Goal: Contribute content: Contribute content

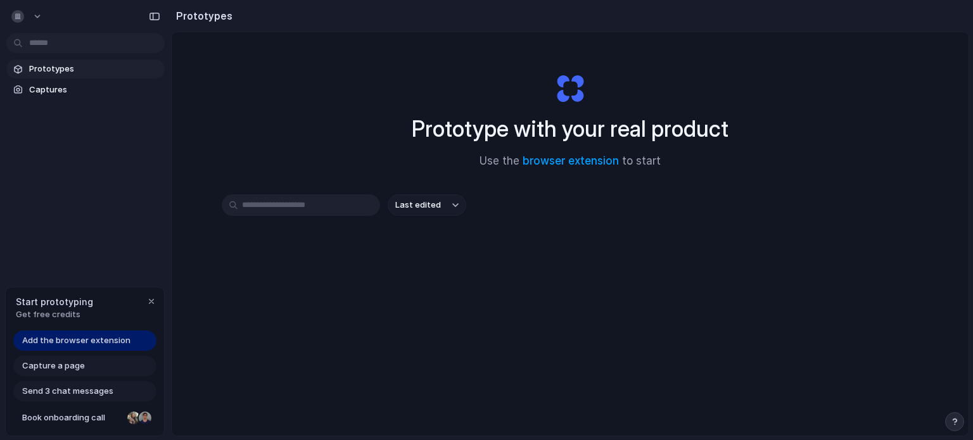
click at [432, 211] on span "Last edited" at bounding box center [418, 205] width 46 height 13
click at [432, 211] on div "Last edited Last created Alphabetical" at bounding box center [486, 220] width 973 height 440
click at [306, 205] on input "text" at bounding box center [301, 205] width 158 height 22
type input "*"
click at [30, 15] on button "button" at bounding box center [27, 16] width 42 height 20
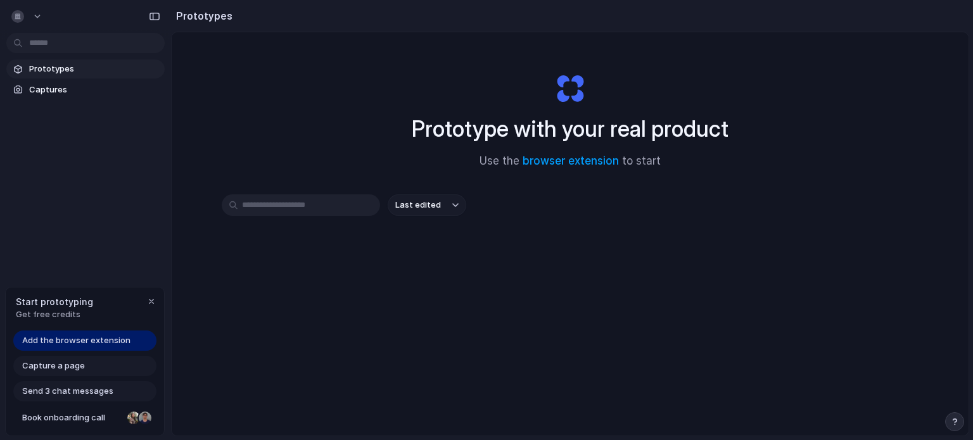
click at [60, 66] on span "Prototypes" at bounding box center [94, 69] width 130 height 13
click at [609, 161] on link "browser extension" at bounding box center [570, 161] width 96 height 13
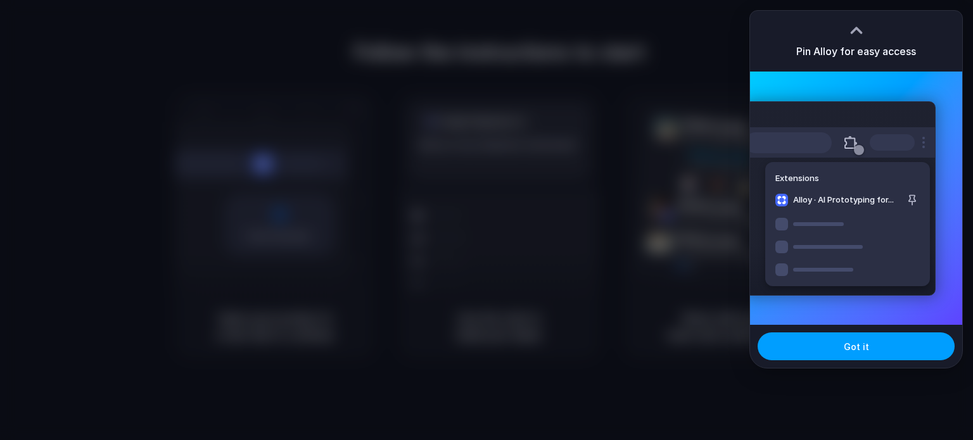
drag, startPoint x: 0, startPoint y: 0, endPoint x: 911, endPoint y: 352, distance: 976.3
click at [911, 352] on body "Follow the instructions to start Capturing page Open your product in a new tab …" at bounding box center [486, 220] width 973 height 440
click at [911, 352] on button "Got it" at bounding box center [855, 346] width 197 height 28
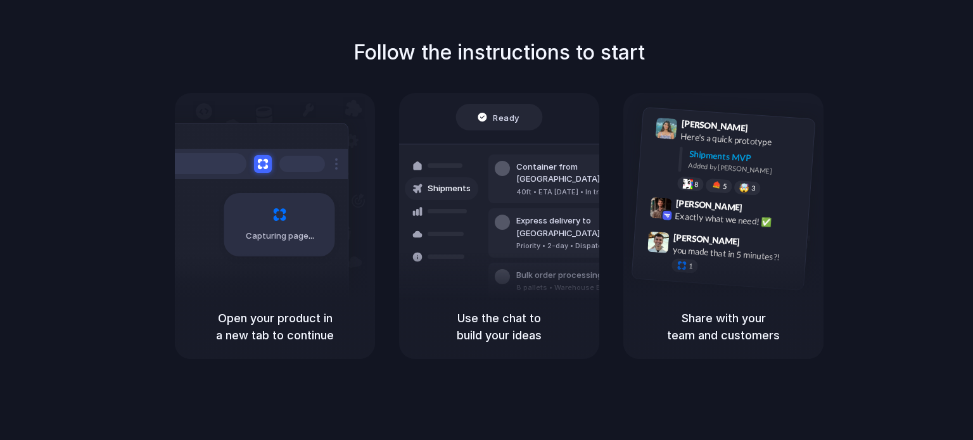
click at [502, 311] on div at bounding box center [502, 318] width 15 height 15
click at [500, 117] on span "Ready" at bounding box center [506, 117] width 27 height 13
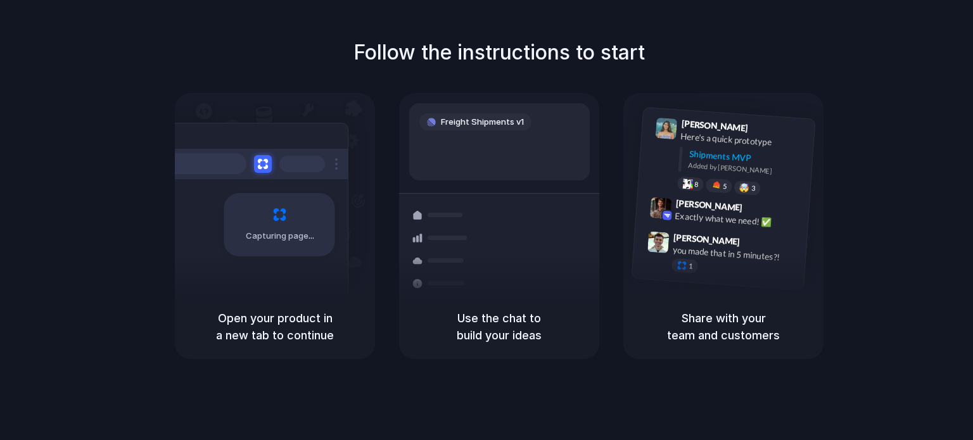
click at [493, 335] on h5 "Use the chat to build your ideas" at bounding box center [499, 327] width 170 height 34
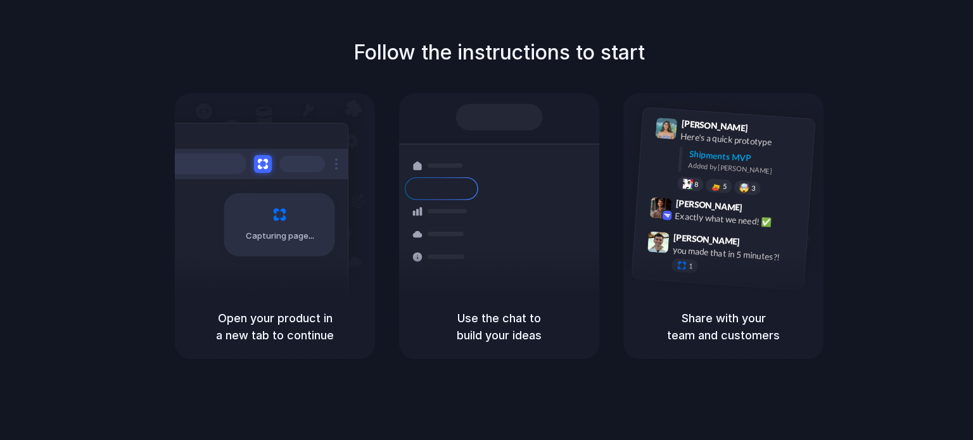
click at [297, 293] on div "Capturing page" at bounding box center [252, 220] width 191 height 194
click at [297, 292] on div "Capturing page" at bounding box center [252, 220] width 191 height 194
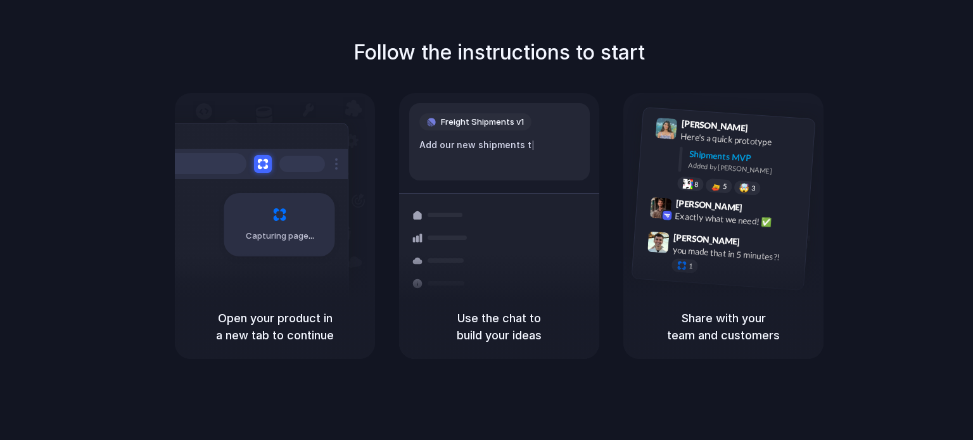
click at [486, 125] on span "Freight Shipments v1" at bounding box center [482, 122] width 83 height 13
click at [299, 229] on div "Capturing page" at bounding box center [279, 224] width 111 height 63
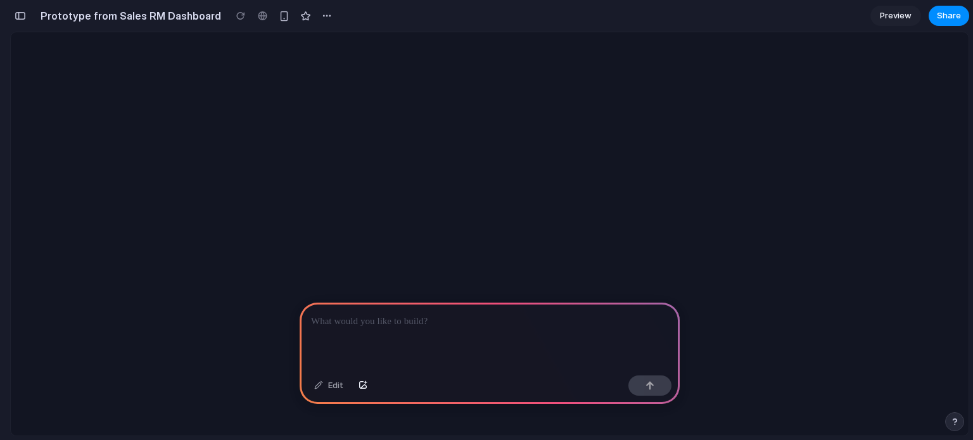
click at [483, 296] on div at bounding box center [489, 233] width 957 height 403
click at [360, 387] on div "button" at bounding box center [362, 386] width 9 height 8
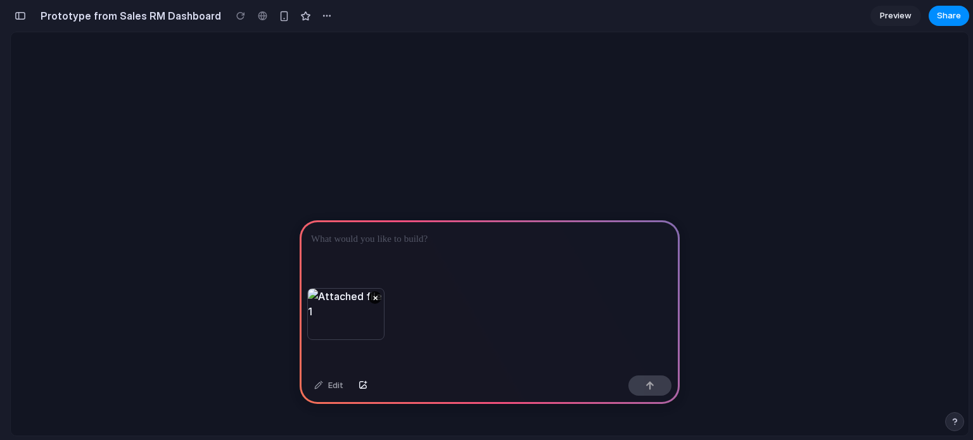
click at [441, 339] on div "×" at bounding box center [490, 295] width 380 height 150
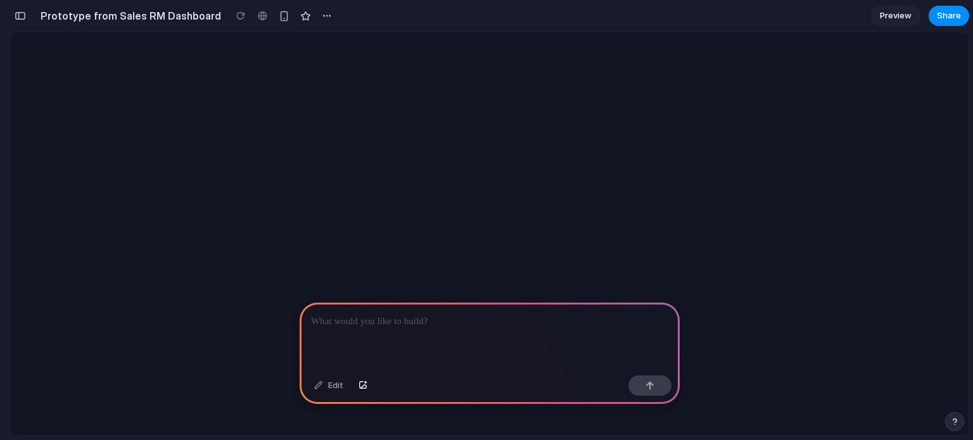
click at [431, 322] on p at bounding box center [487, 321] width 352 height 15
click at [231, 16] on div at bounding box center [240, 15] width 19 height 19
click at [387, 327] on div at bounding box center [490, 337] width 380 height 68
click at [885, 20] on span "Preview" at bounding box center [896, 15] width 32 height 13
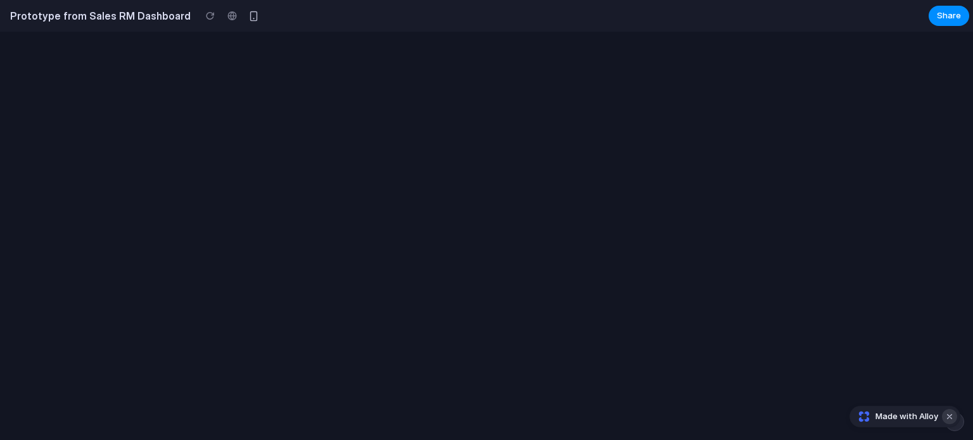
click at [947, 410] on button "Dismiss watermark" at bounding box center [949, 416] width 15 height 15
click at [201, 18] on div at bounding box center [210, 15] width 19 height 19
click at [222, 18] on div at bounding box center [231, 15] width 19 height 19
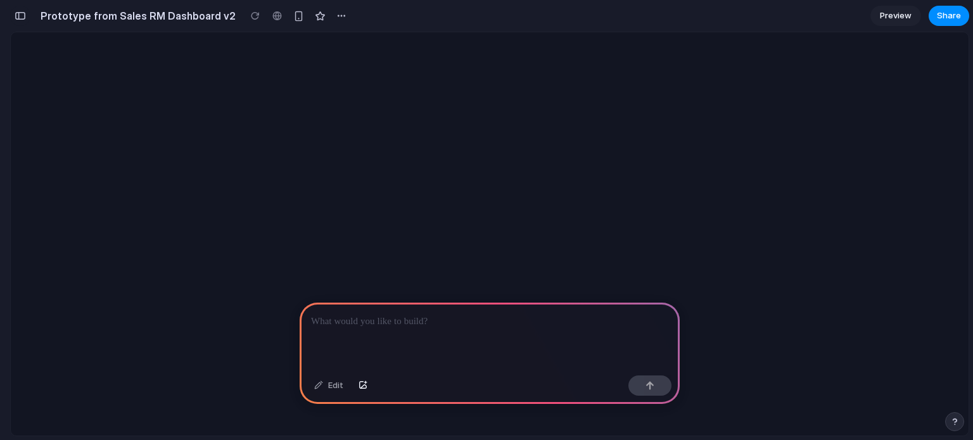
click at [24, 15] on div "button" at bounding box center [20, 15] width 11 height 9
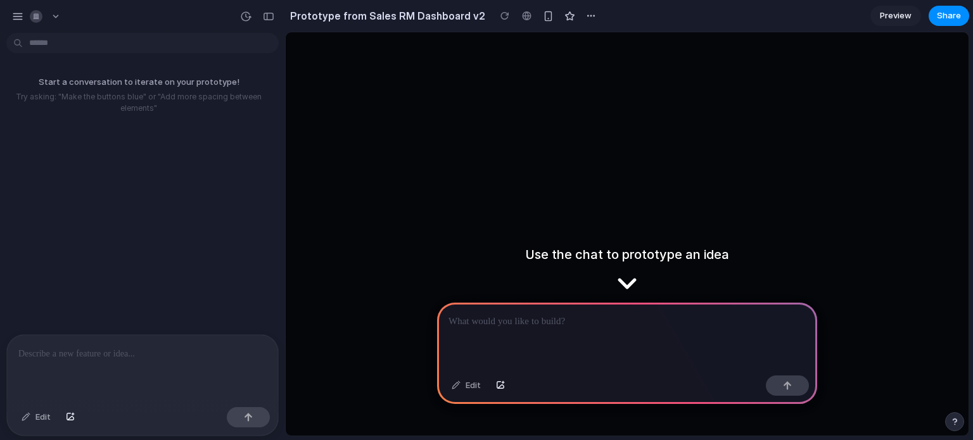
click at [182, 338] on div at bounding box center [142, 368] width 271 height 67
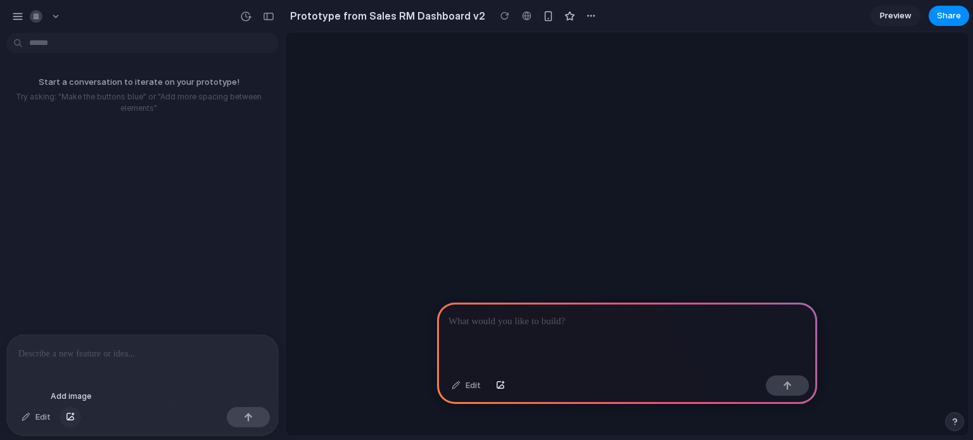
click at [68, 412] on button "button" at bounding box center [71, 417] width 22 height 20
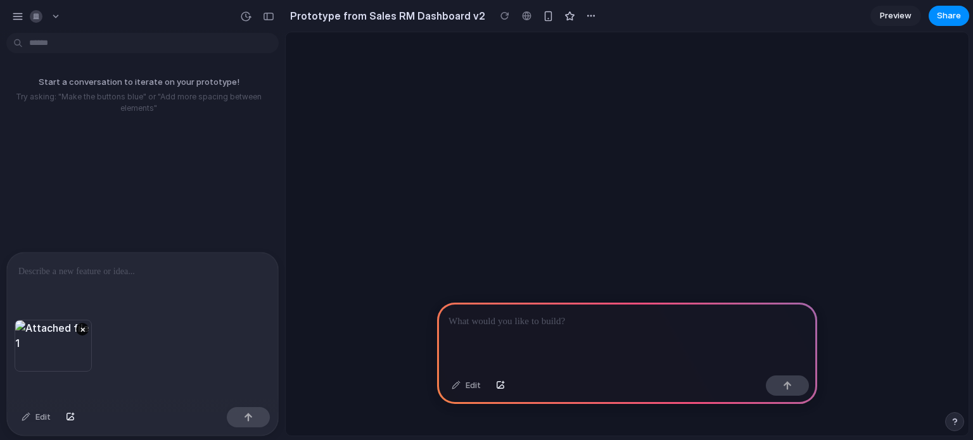
click at [119, 282] on div at bounding box center [142, 286] width 271 height 67
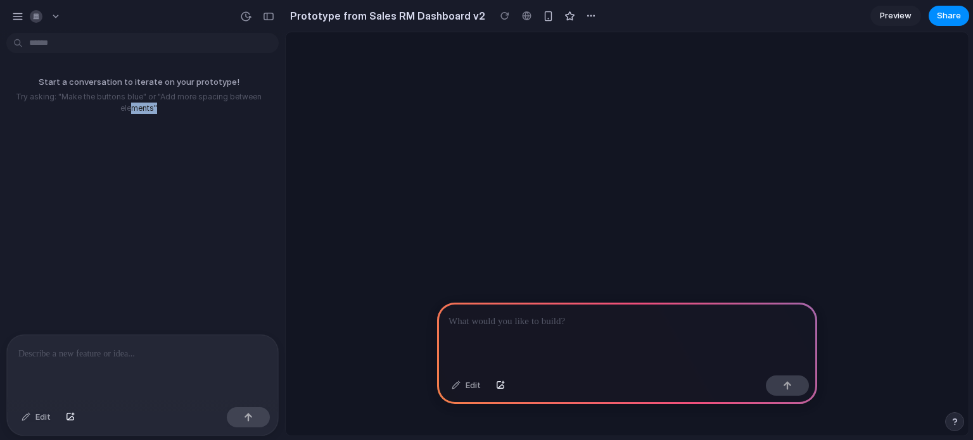
drag, startPoint x: 129, startPoint y: 322, endPoint x: 184, endPoint y: 211, distance: 123.5
click at [184, 211] on div "Start a conversation to iterate on your prototype! Try asking: "Make the button…" at bounding box center [138, 186] width 277 height 296
click at [610, 83] on div at bounding box center [627, 233] width 683 height 403
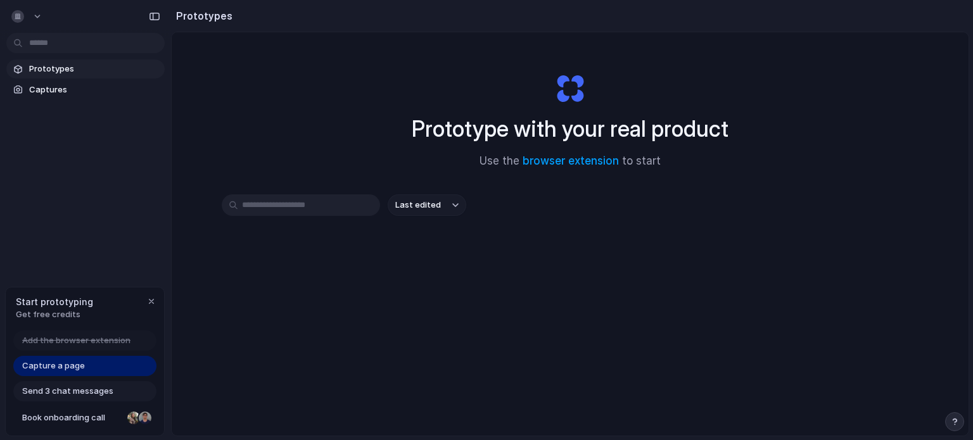
click at [117, 369] on link "Capture a page" at bounding box center [84, 366] width 143 height 20
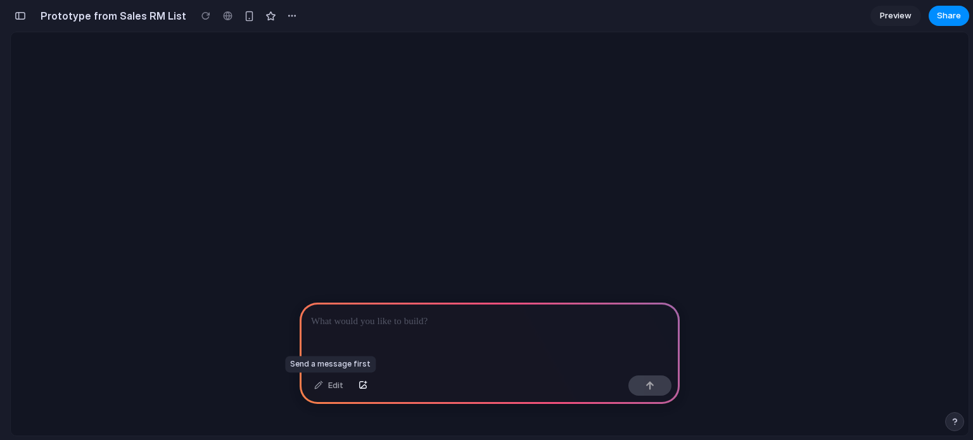
click at [322, 393] on div "Edit" at bounding box center [329, 386] width 42 height 20
click at [369, 381] on button "button" at bounding box center [363, 386] width 22 height 20
click at [287, 12] on div "button" at bounding box center [292, 16] width 10 height 10
click at [16, 15] on div "button" at bounding box center [20, 15] width 11 height 9
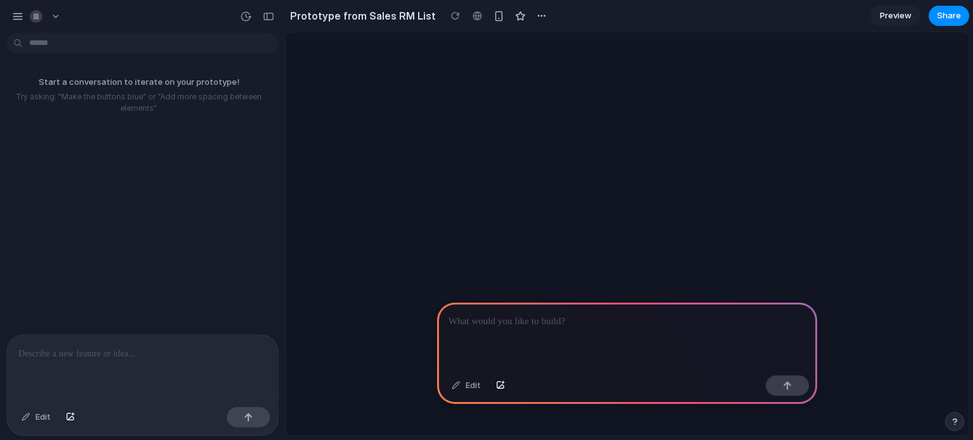
click at [355, 22] on h2 "Prototype from Sales RM List" at bounding box center [360, 15] width 151 height 15
click at [18, 14] on div "button" at bounding box center [17, 16] width 11 height 11
click at [190, 136] on div "Start a conversation to iterate on your prototype! Try asking: "Make the button…" at bounding box center [138, 186] width 277 height 296
click at [148, 346] on p at bounding box center [142, 353] width 248 height 15
click at [23, 20] on div "button" at bounding box center [17, 16] width 11 height 11
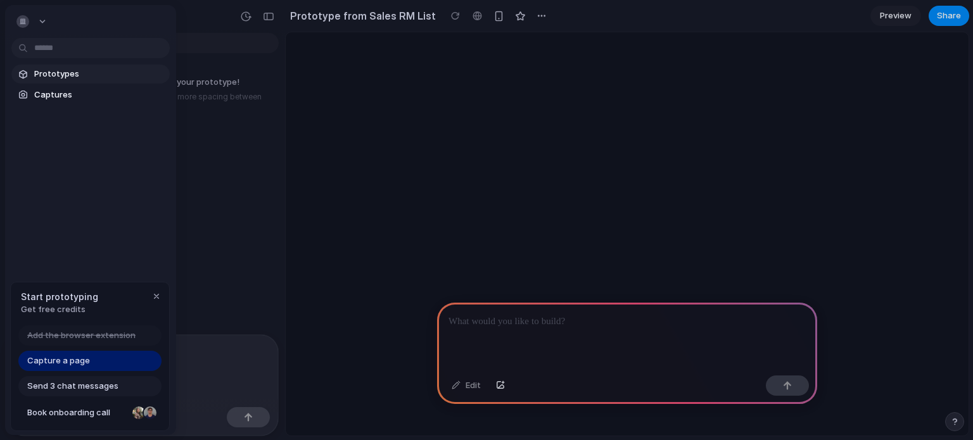
click at [56, 75] on span "Prototypes" at bounding box center [99, 74] width 130 height 13
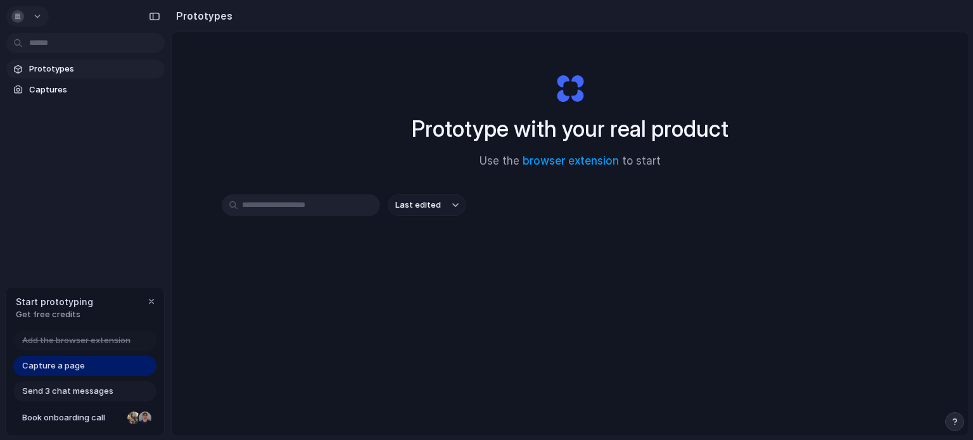
click at [20, 19] on div "button" at bounding box center [17, 16] width 13 height 13
click at [317, 201] on input "text" at bounding box center [301, 205] width 158 height 22
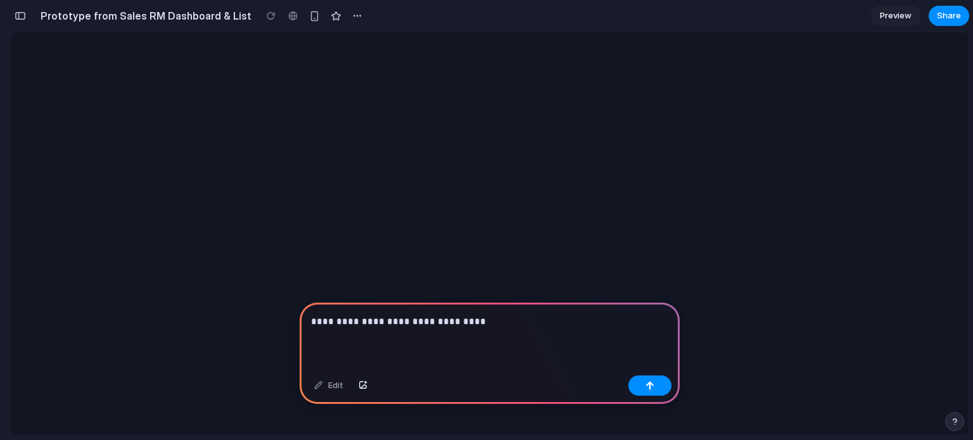
click at [70, 17] on h2 "Prototype from Sales RM Dashboard & List" at bounding box center [143, 15] width 216 height 15
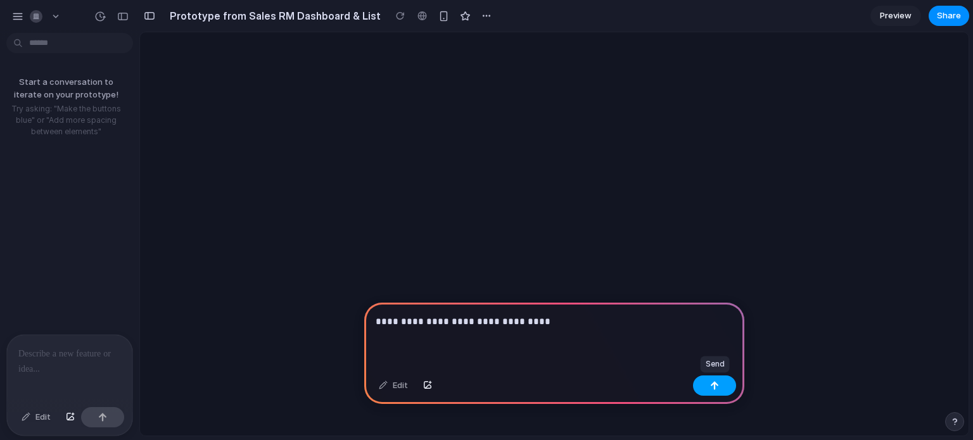
click at [702, 392] on button "button" at bounding box center [714, 386] width 43 height 20
click at [69, 360] on div at bounding box center [69, 368] width 125 height 67
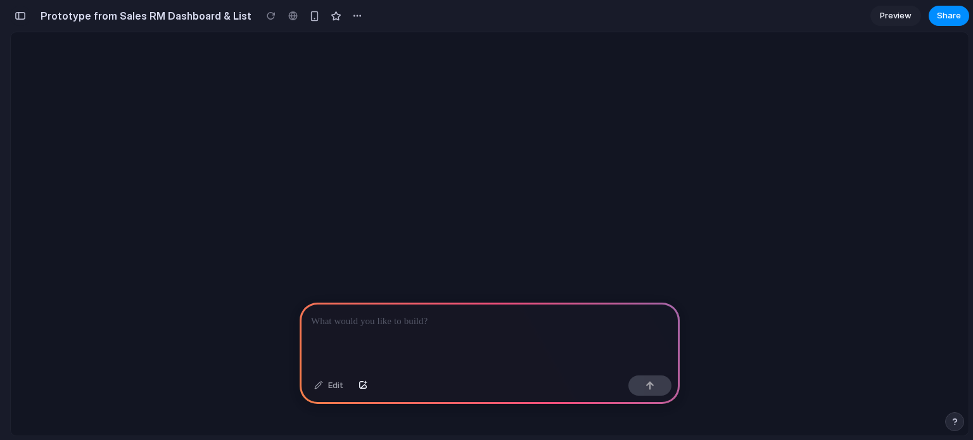
click at [13, 15] on button "button" at bounding box center [20, 16] width 20 height 20
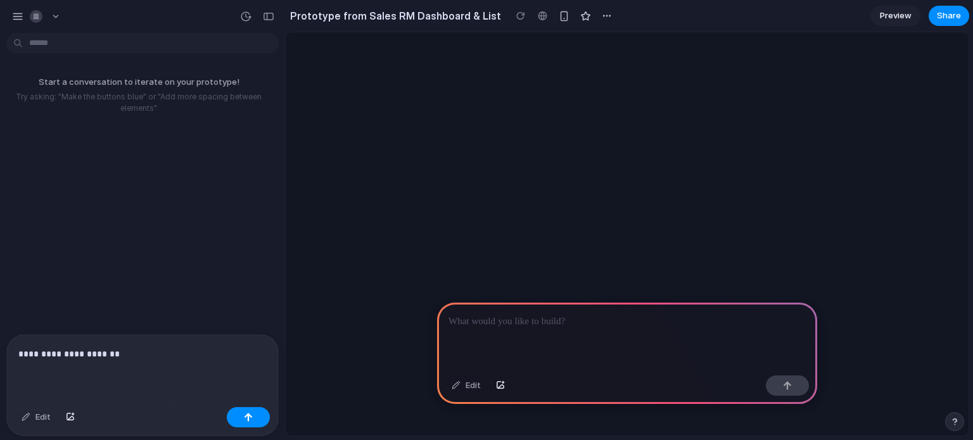
click at [128, 362] on div "**********" at bounding box center [142, 368] width 271 height 67
click at [511, 12] on div at bounding box center [520, 15] width 19 height 19
click at [511, 13] on div at bounding box center [520, 15] width 19 height 19
click at [599, 360] on div at bounding box center [627, 337] width 380 height 68
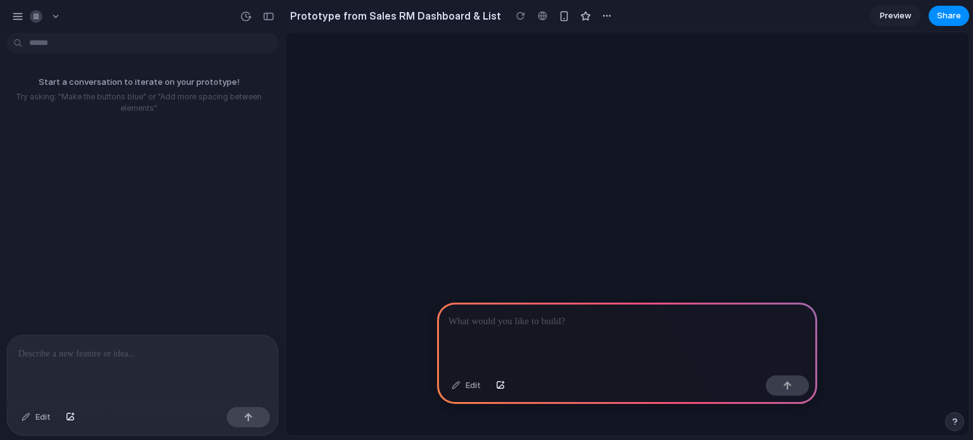
drag, startPoint x: 598, startPoint y: 359, endPoint x: 595, endPoint y: 352, distance: 7.9
click at [596, 354] on div at bounding box center [627, 337] width 380 height 68
click at [208, 346] on p at bounding box center [139, 353] width 243 height 15
click at [527, 321] on p at bounding box center [624, 321] width 352 height 15
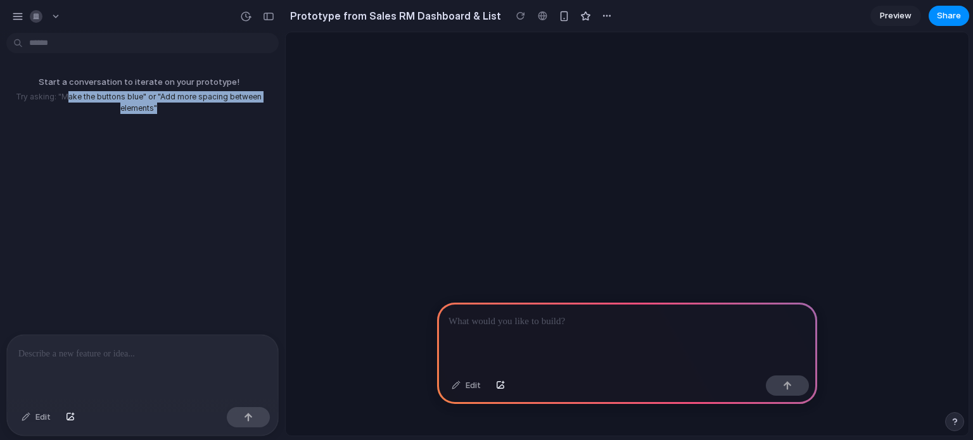
drag, startPoint x: 69, startPoint y: 99, endPoint x: 209, endPoint y: 118, distance: 141.2
click at [209, 118] on div "Start a conversation to iterate on your prototype! Try asking: "Make the button…" at bounding box center [138, 95] width 277 height 58
drag, startPoint x: 139, startPoint y: 96, endPoint x: 61, endPoint y: 98, distance: 77.9
click at [61, 98] on p "Try asking: "Make the buttons blue" or "Add more spacing between elements"" at bounding box center [138, 102] width 267 height 23
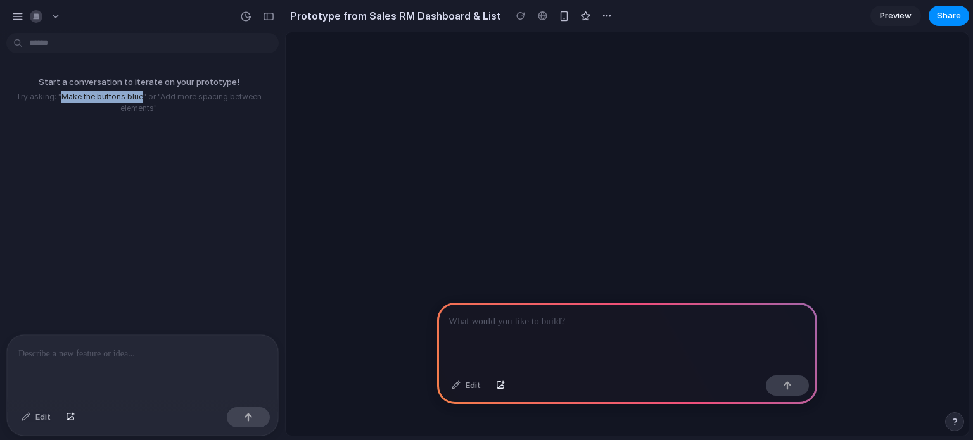
copy p "Make the buttons blue"
click at [176, 338] on div at bounding box center [142, 368] width 271 height 67
click at [248, 422] on button "button" at bounding box center [248, 417] width 43 height 20
click at [526, 303] on div at bounding box center [627, 337] width 380 height 68
